Goal: Task Accomplishment & Management: Complete application form

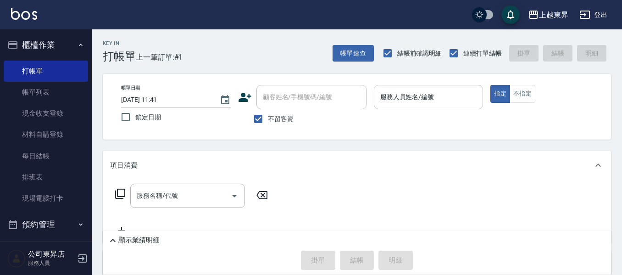
click at [408, 96] on input "服務人員姓名/編號" at bounding box center [428, 97] width 101 height 16
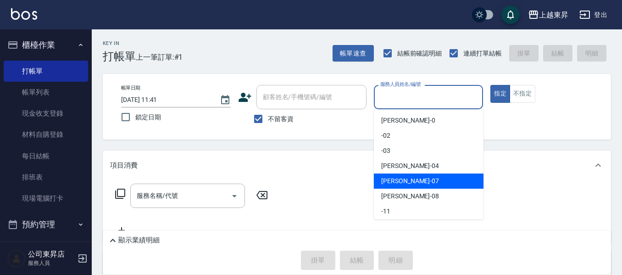
click at [406, 181] on div "[PERSON_NAME] -07" at bounding box center [429, 180] width 110 height 15
type input "[PERSON_NAME]-07"
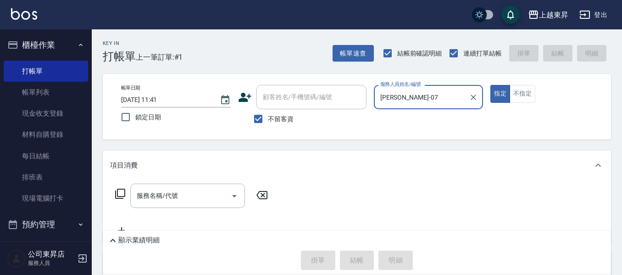
click at [180, 196] on input "服務名稱/代號" at bounding box center [180, 196] width 93 height 16
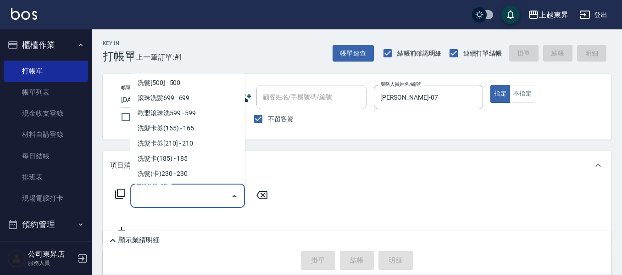
scroll to position [229, 0]
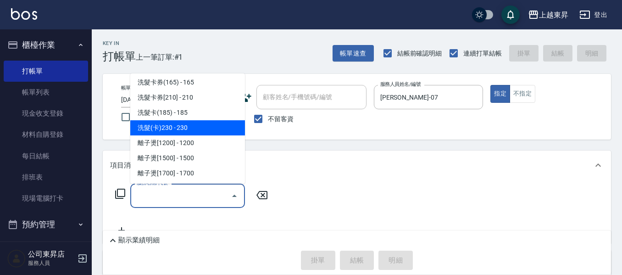
drag, startPoint x: 202, startPoint y: 126, endPoint x: 366, endPoint y: 230, distance: 194.6
click at [202, 130] on span "洗髮(卡)230 - 230" at bounding box center [187, 127] width 115 height 15
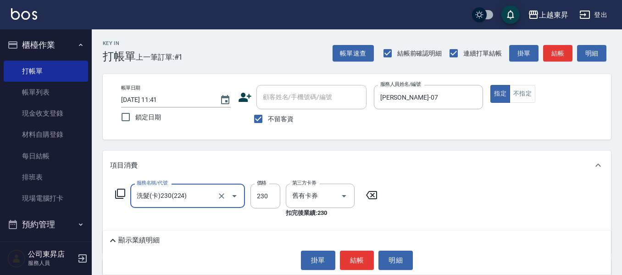
type input "洗髮(卡)230(224)"
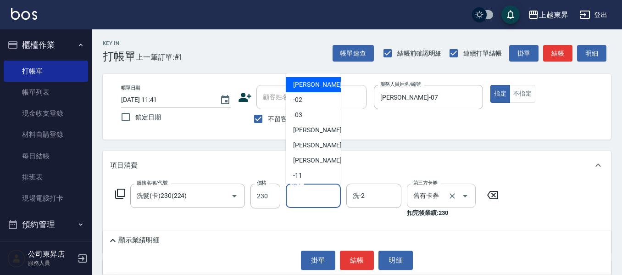
click at [309, 195] on input "洗-1" at bounding box center [313, 196] width 47 height 16
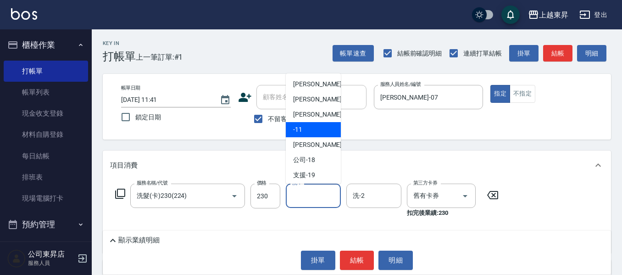
scroll to position [92, 0]
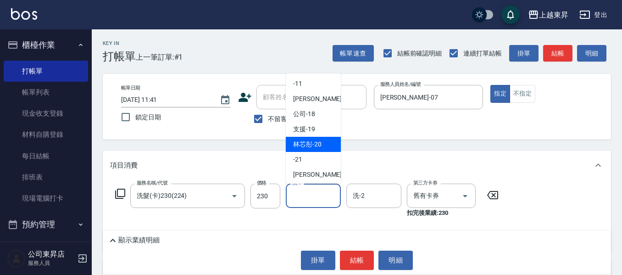
drag, startPoint x: 313, startPoint y: 143, endPoint x: 121, endPoint y: 220, distance: 207.6
click at [314, 143] on span "林芯彤 -20" at bounding box center [307, 145] width 28 height 10
type input "林芯彤-20"
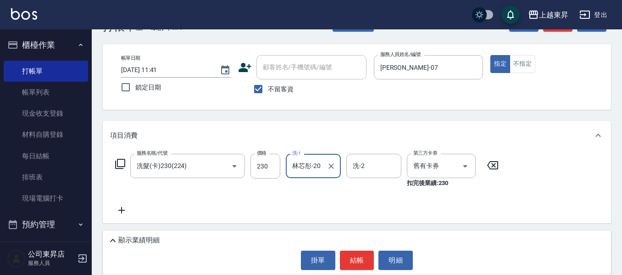
scroll to position [46, 0]
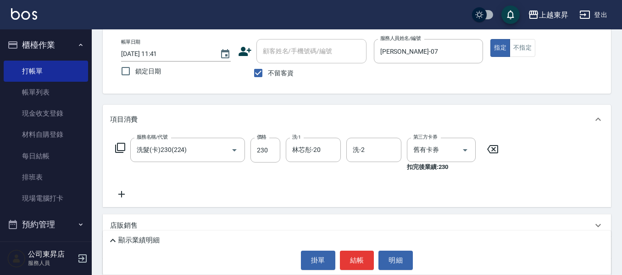
click at [130, 225] on p "店販銷售" at bounding box center [124, 226] width 28 height 10
click at [121, 191] on icon at bounding box center [121, 194] width 23 height 11
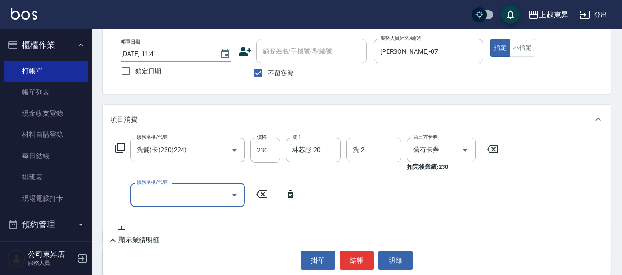
click at [145, 191] on input "服務名稱/代號" at bounding box center [180, 195] width 93 height 16
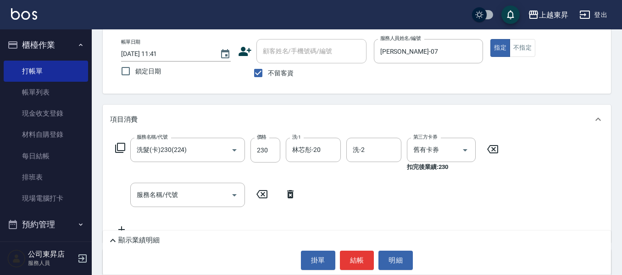
click at [262, 192] on icon at bounding box center [262, 194] width 11 height 8
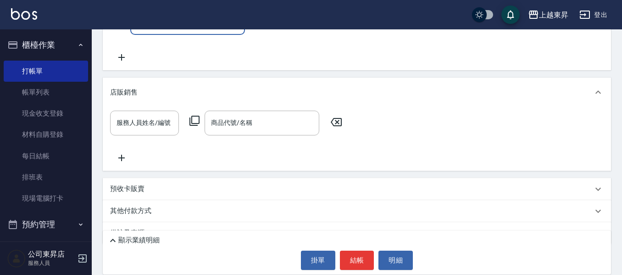
scroll to position [229, 0]
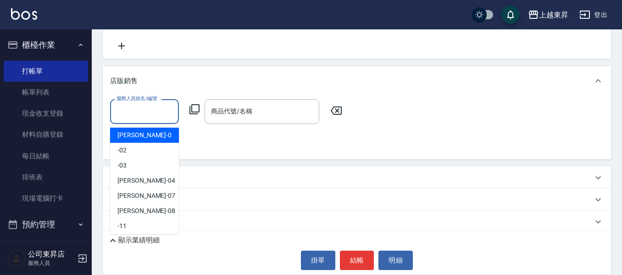
click at [146, 110] on input "服務人員姓名/編號" at bounding box center [144, 111] width 61 height 16
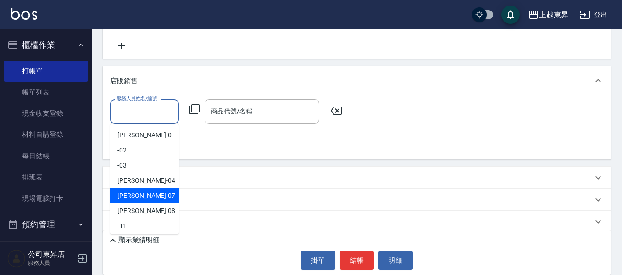
click at [150, 191] on div "[PERSON_NAME] -07" at bounding box center [144, 195] width 69 height 15
type input "[PERSON_NAME]-07"
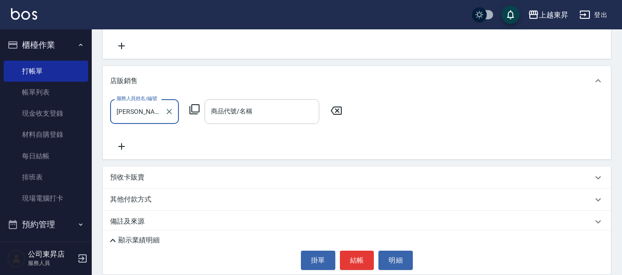
click at [274, 111] on input "商品代號/名稱" at bounding box center [262, 111] width 106 height 16
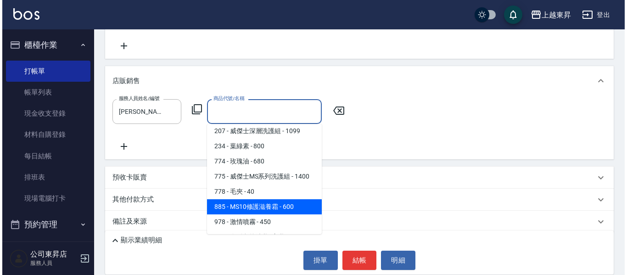
scroll to position [459, 0]
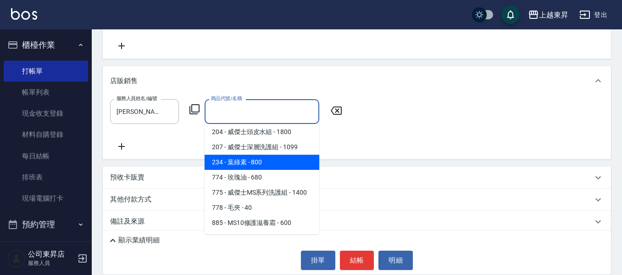
click at [275, 155] on span "234 - 葉綠素 - 800" at bounding box center [262, 162] width 115 height 15
click at [276, 143] on div "服務人員姓名/編號 [PERSON_NAME]-07 服務人員姓名/編號 商品代號/名稱 商品代號/名稱" at bounding box center [357, 125] width 494 height 52
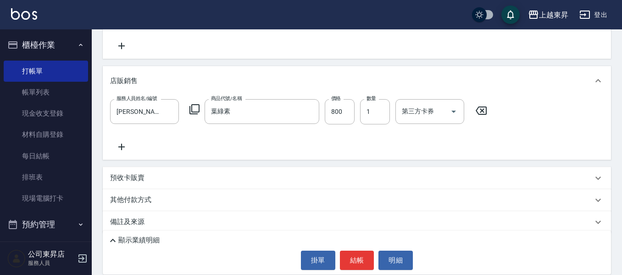
type input "葉綠素"
click at [332, 111] on input "800" at bounding box center [340, 111] width 30 height 25
type input "900"
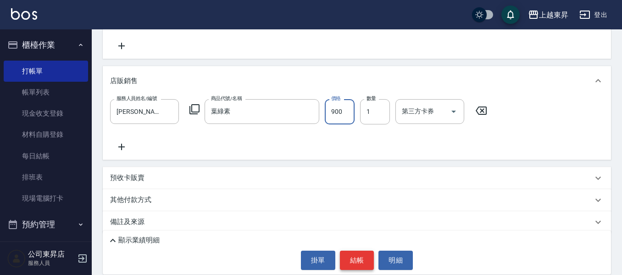
click at [363, 257] on button "結帳" at bounding box center [357, 260] width 34 height 19
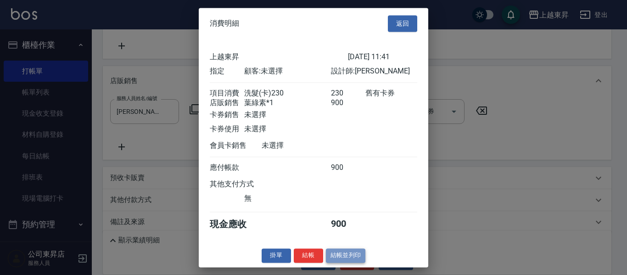
click at [338, 262] on button "結帳並列印" at bounding box center [346, 255] width 40 height 14
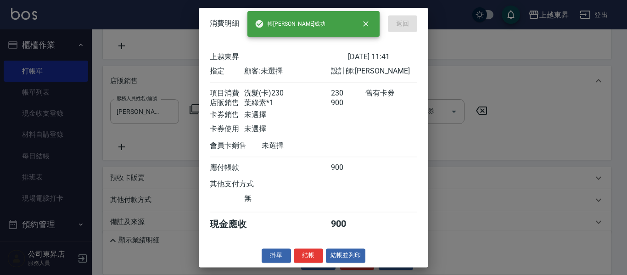
type input "[DATE] 12:16"
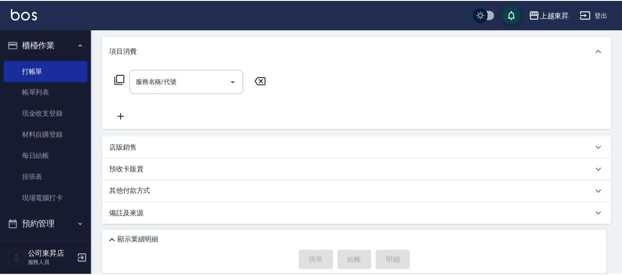
scroll to position [0, 0]
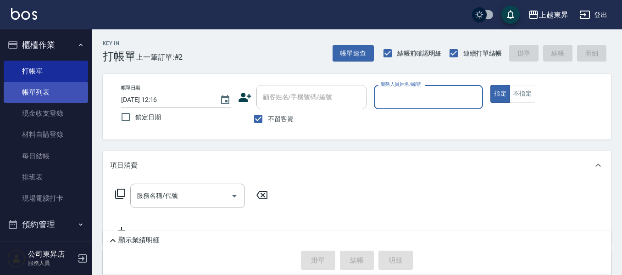
click at [75, 85] on link "帳單列表" at bounding box center [46, 92] width 84 height 21
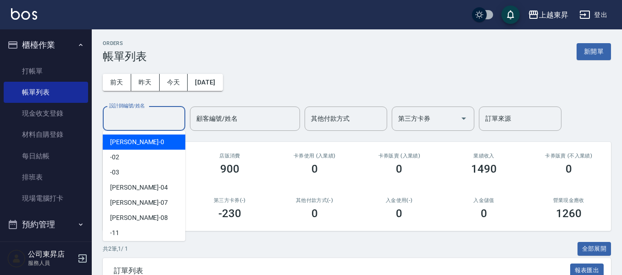
click at [120, 118] on input "設計師編號/姓名" at bounding box center [144, 119] width 74 height 16
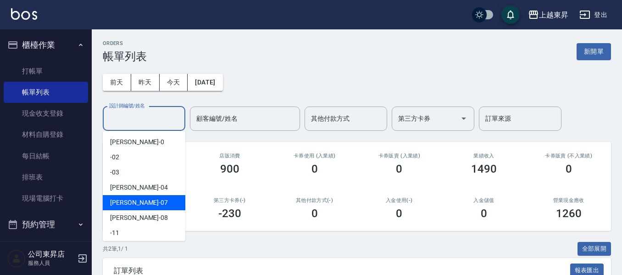
click at [119, 203] on span "[PERSON_NAME] -07" at bounding box center [139, 203] width 58 height 10
type input "[PERSON_NAME]-07"
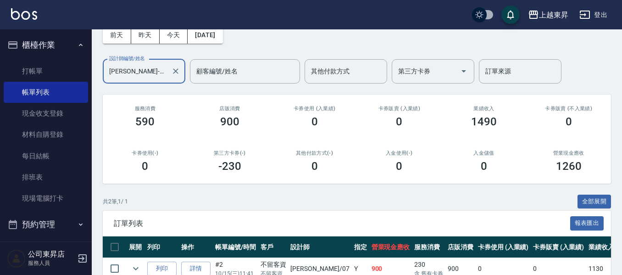
scroll to position [117, 0]
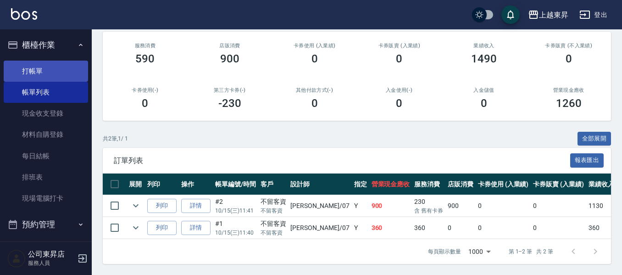
click at [29, 69] on link "打帳單" at bounding box center [46, 71] width 84 height 21
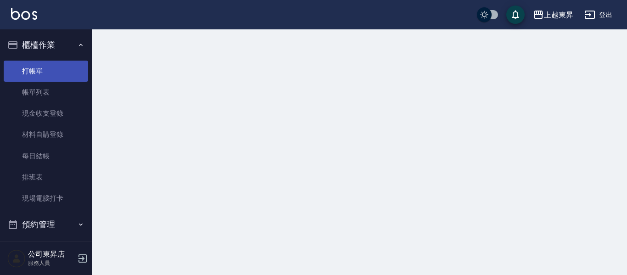
click at [29, 69] on link "打帳單" at bounding box center [46, 71] width 84 height 21
